Goal: Information Seeking & Learning: Learn about a topic

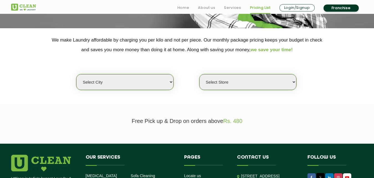
scroll to position [113, 0]
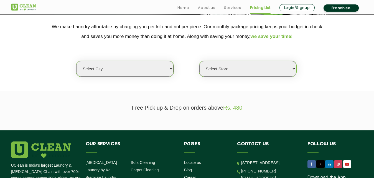
select select "44"
click option "Howrah" at bounding box center [0, 0] width 0 height 0
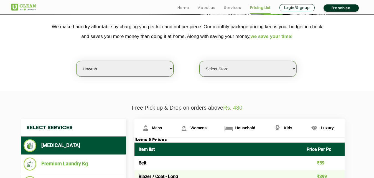
click at [199, 61] on select "Select Store [GEOGRAPHIC_DATA]" at bounding box center [247, 69] width 97 height 16
select select "378"
click option "UCLEAN MANDIRTALLA" at bounding box center [0, 0] width 0 height 0
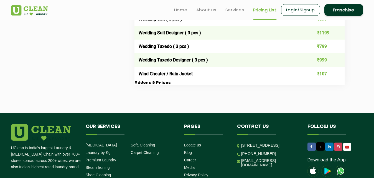
scroll to position [1131, 0]
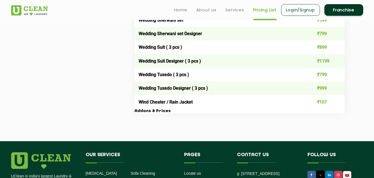
click at [150, 112] on h3 "Addons & Prices" at bounding box center [239, 111] width 210 height 5
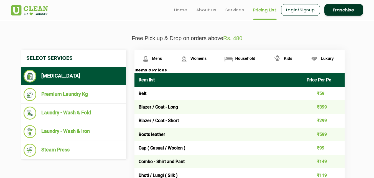
scroll to position [170, 0]
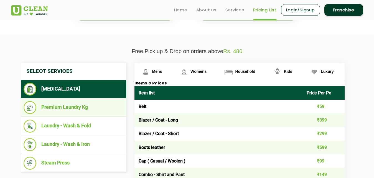
click at [73, 107] on li "Premium Laundry Kg" at bounding box center [74, 107] width 100 height 13
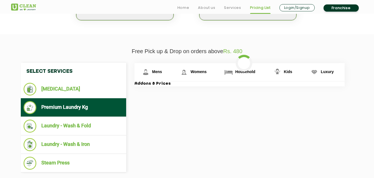
scroll to position [198, 0]
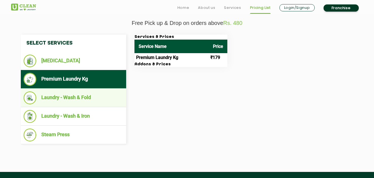
click at [81, 104] on li "Laundry - Wash & Fold" at bounding box center [74, 97] width 100 height 13
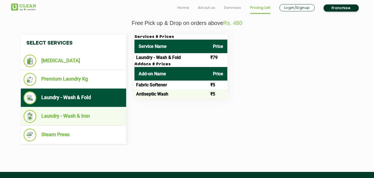
click at [81, 117] on li "Laundry - Wash & Iron" at bounding box center [74, 116] width 100 height 13
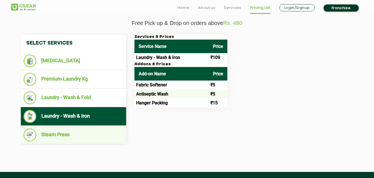
click at [76, 132] on li "Steam Press" at bounding box center [74, 135] width 100 height 13
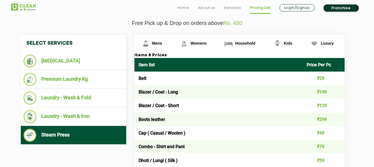
scroll to position [1238, 0]
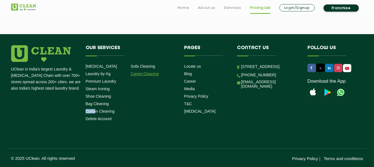
click at [141, 74] on link "Carpet Cleaning" at bounding box center [145, 73] width 28 height 4
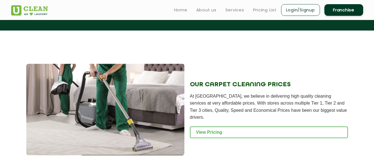
scroll to position [567, 0]
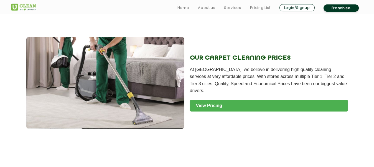
click at [221, 100] on link "View Pricing" at bounding box center [269, 106] width 158 height 12
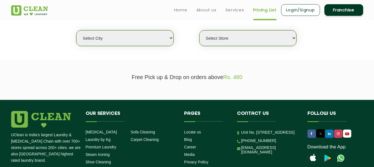
scroll to position [113, 0]
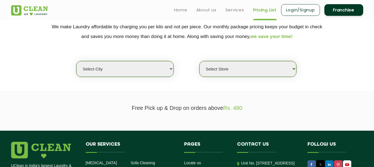
select select "44"
click option "Howrah" at bounding box center [0, 0] width 0 height 0
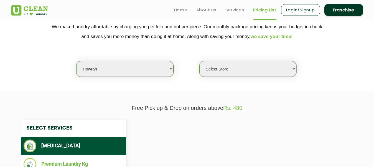
click at [199, 61] on select "Select Store [GEOGRAPHIC_DATA]" at bounding box center [247, 69] width 97 height 16
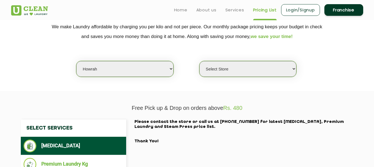
select select "378"
click option "UCLEAN MANDIRTALLA" at bounding box center [0, 0] width 0 height 0
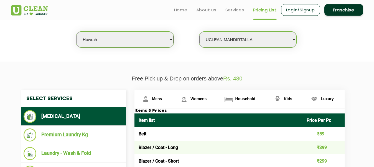
scroll to position [141, 0]
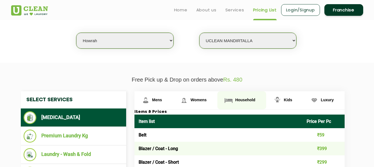
click at [256, 101] on link "Household" at bounding box center [241, 100] width 48 height 18
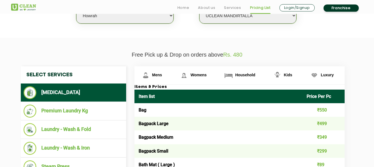
scroll to position [175, 0]
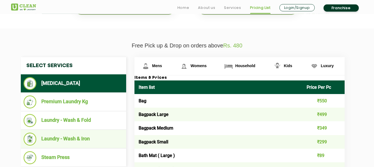
click at [84, 141] on li "Laundry - Wash & Iron" at bounding box center [74, 138] width 100 height 13
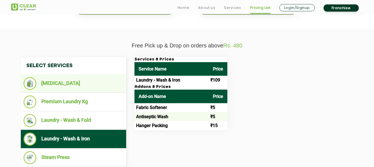
click at [78, 87] on li "[MEDICAL_DATA]" at bounding box center [74, 83] width 100 height 13
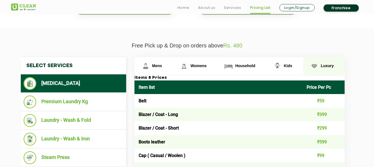
click at [316, 67] on img at bounding box center [314, 66] width 10 height 10
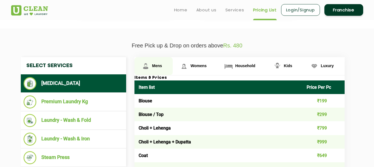
click at [155, 65] on span "Mens" at bounding box center [157, 65] width 10 height 4
